Goal: Task Accomplishment & Management: Manage account settings

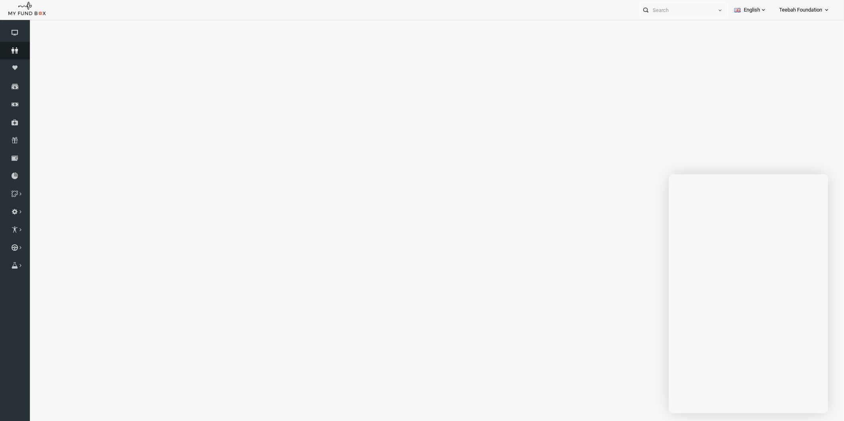
select select "100"
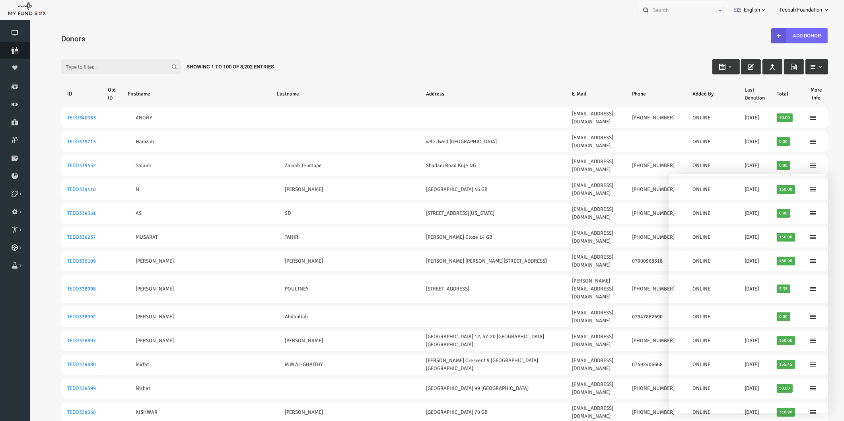
click at [16, 45] on link "Donors" at bounding box center [15, 51] width 30 height 18
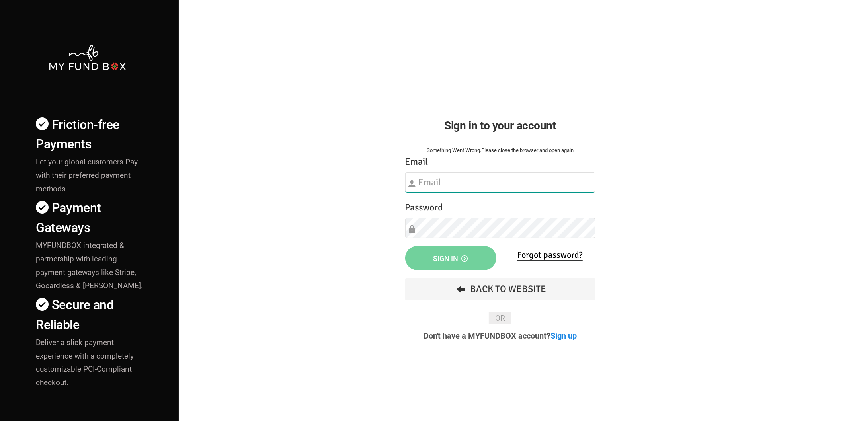
type input "hend.hechmi@teebahfoundation.org"
click at [233, 255] on div "Friction-free Payments Let your global customers Pay with their preferred payme…" at bounding box center [424, 278] width 856 height 557
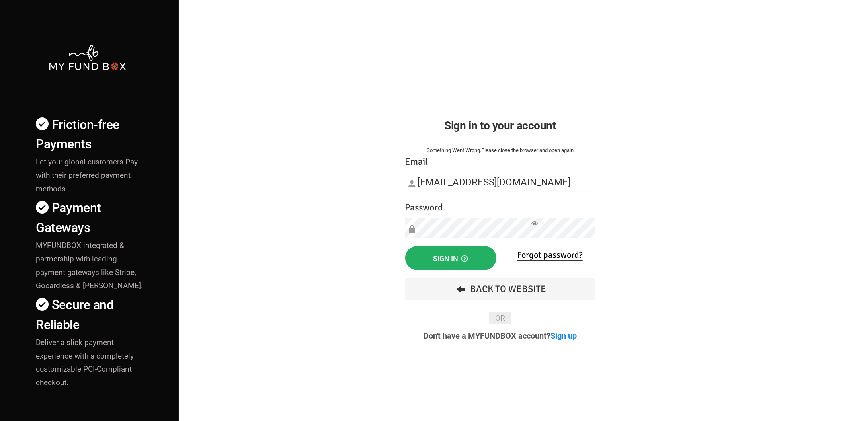
click at [425, 260] on button "Sign in" at bounding box center [450, 258] width 91 height 24
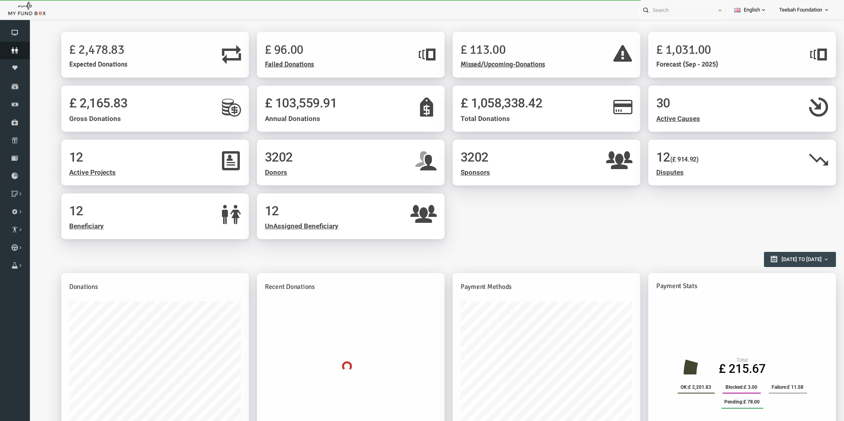
click at [15, 48] on icon at bounding box center [15, 50] width 30 height 6
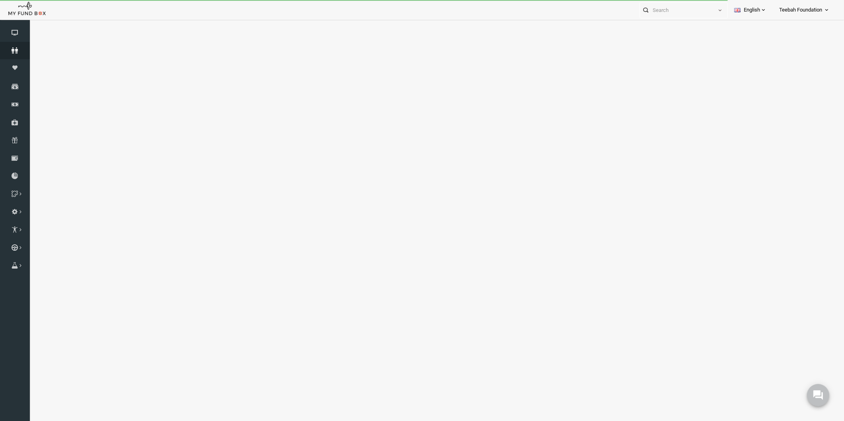
select select "100"
